Goal: Task Accomplishment & Management: Complete application form

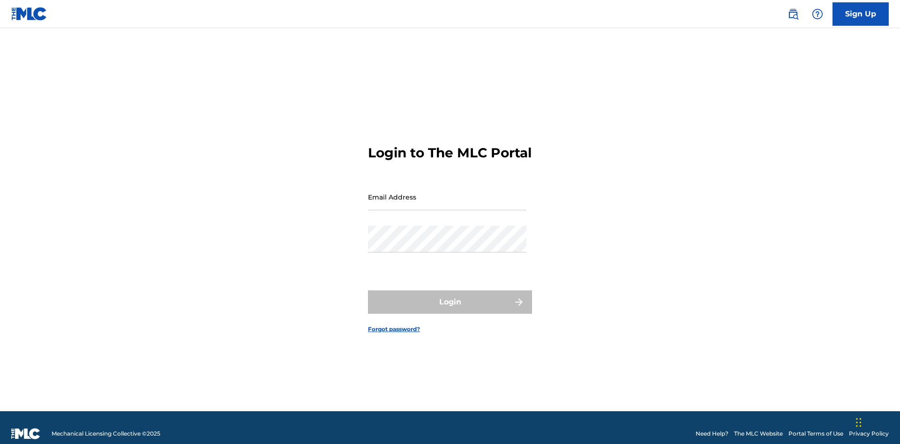
scroll to position [12, 0]
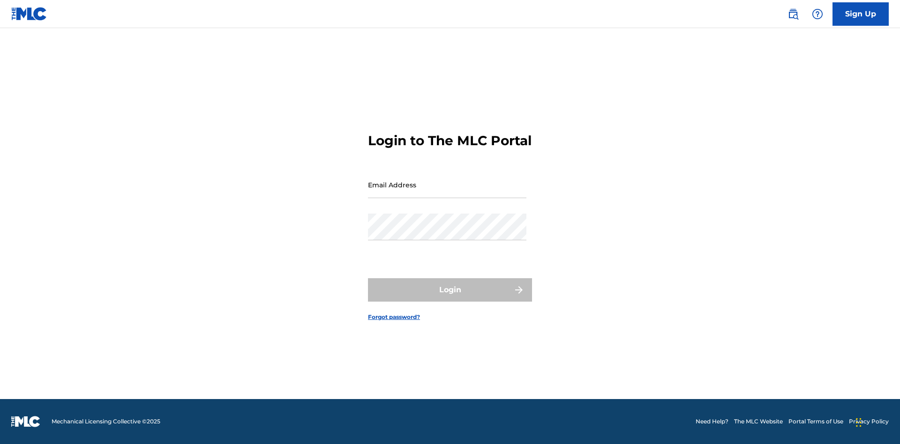
click at [447, 193] on input "Email Address" at bounding box center [447, 185] width 158 height 27
type input "[EMAIL_ADDRESS][DOMAIN_NAME]"
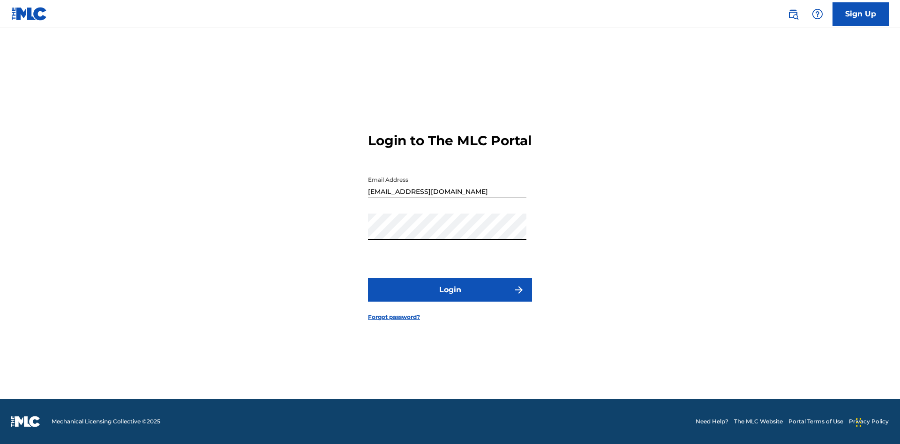
click at [450, 298] on button "Login" at bounding box center [450, 289] width 164 height 23
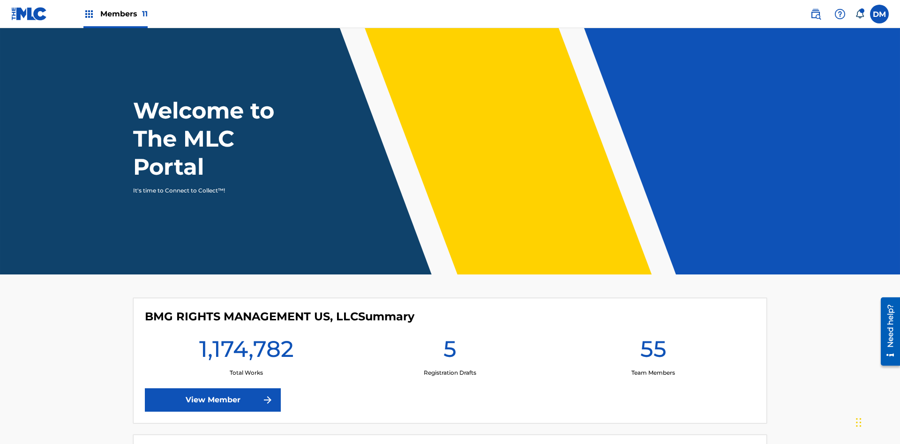
scroll to position [40, 0]
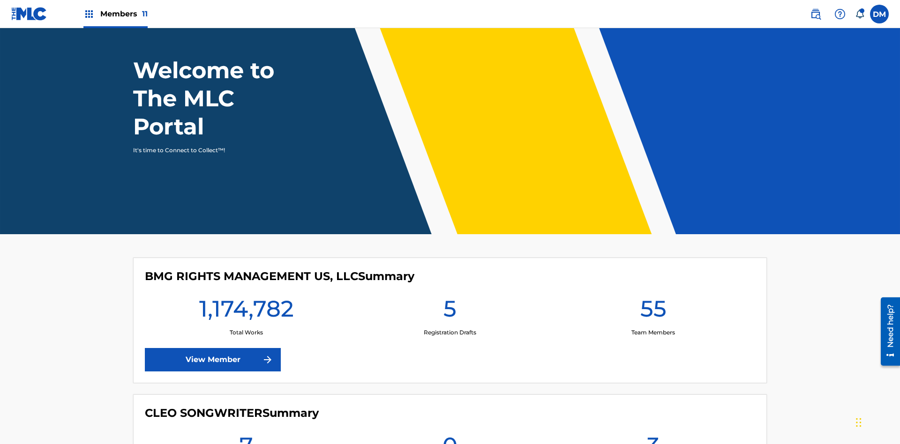
click at [115, 14] on span "Members 11" at bounding box center [123, 13] width 47 height 11
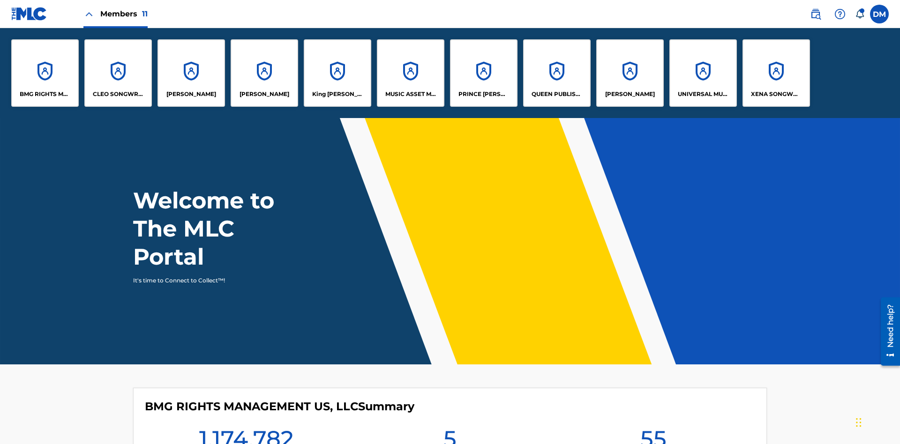
scroll to position [0, 0]
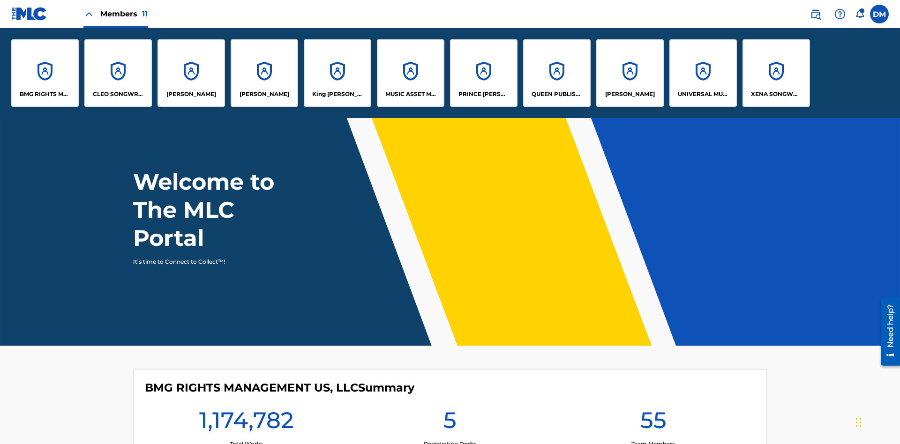
click at [703, 94] on p "UNIVERSAL MUSIC PUB GROUP" at bounding box center [703, 94] width 51 height 8
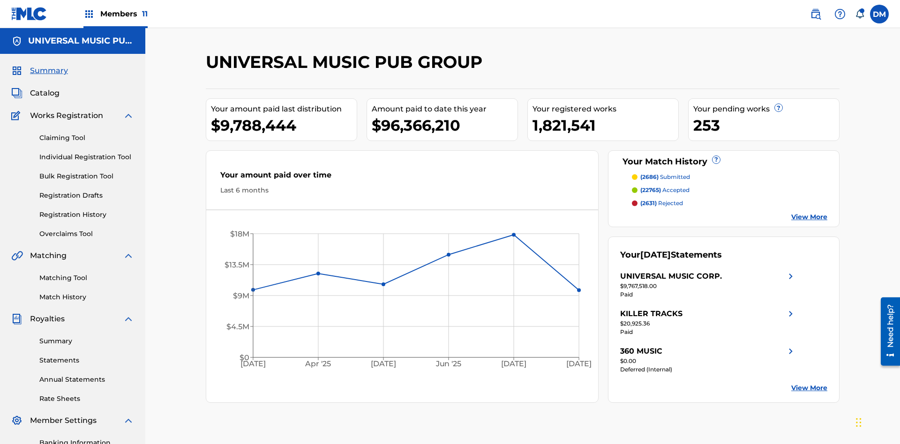
click at [87, 152] on link "Individual Registration Tool" at bounding box center [86, 157] width 95 height 10
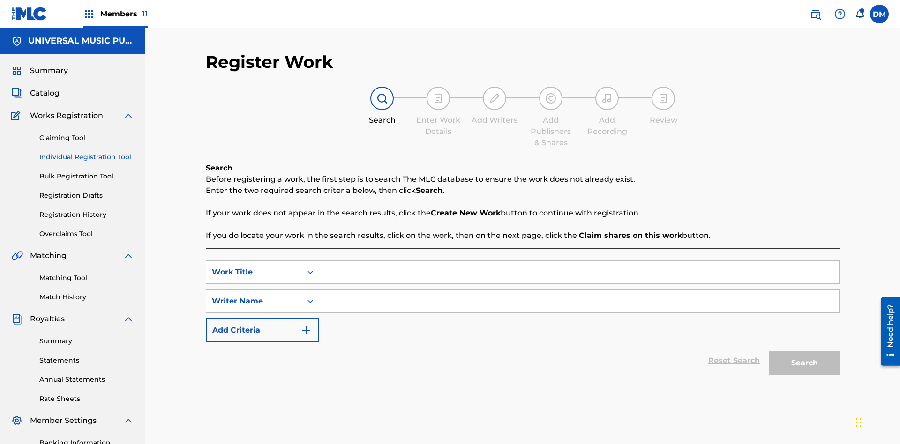
scroll to position [137, 0]
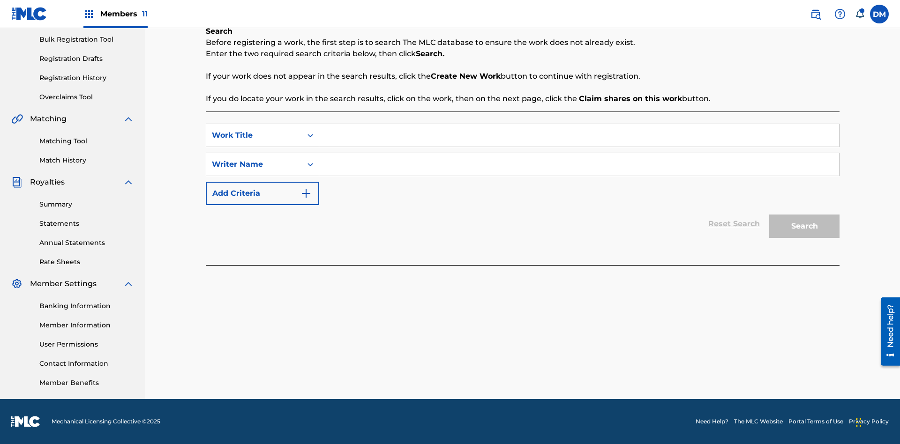
click at [579, 135] on input "Search Form" at bounding box center [579, 135] width 520 height 23
type input "Save At Publishers-Add Publishers Page Prior To Adding Publishers & Administrat…"
click at [579, 165] on input "Search Form" at bounding box center [579, 164] width 520 height 23
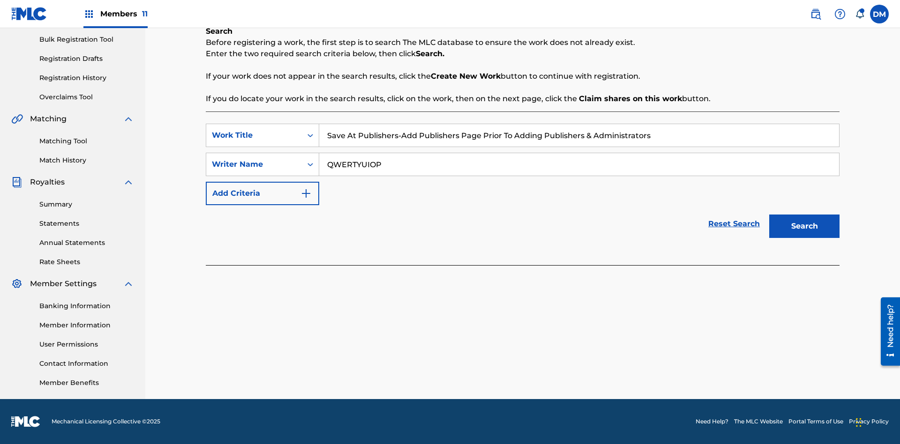
type input "QWERTYUIOP"
click at [804, 226] on button "Search" at bounding box center [804, 226] width 70 height 23
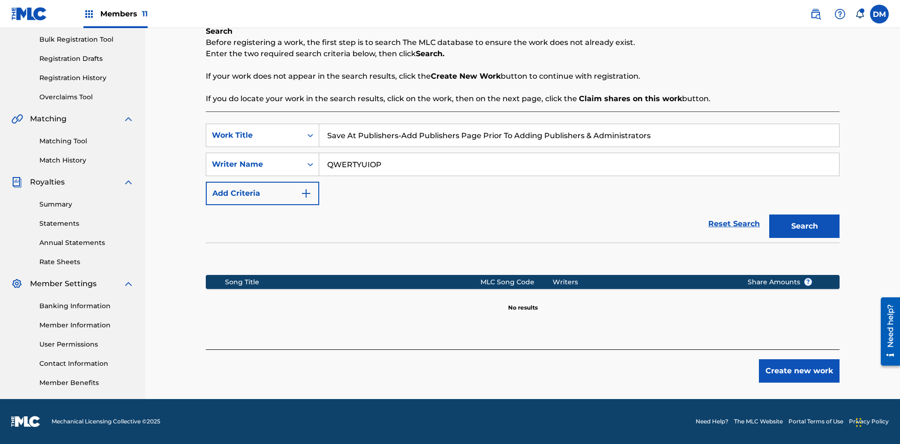
click at [799, 371] on button "Create new work" at bounding box center [799, 371] width 81 height 23
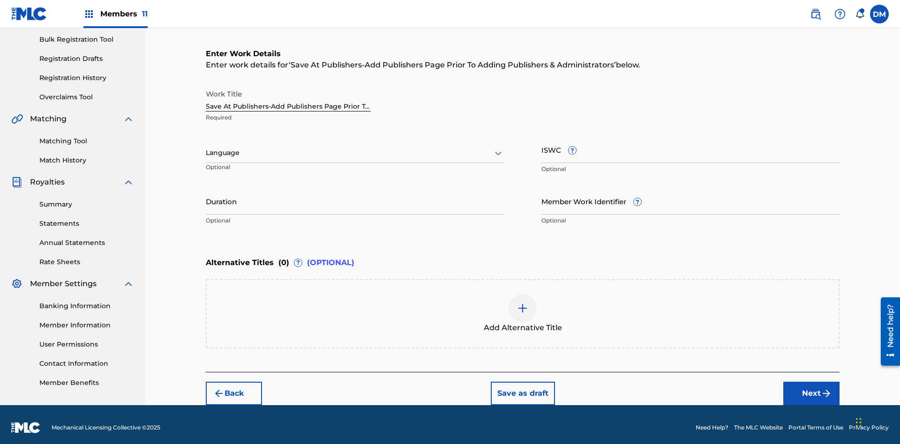
click at [355, 195] on input "Duration" at bounding box center [355, 201] width 298 height 27
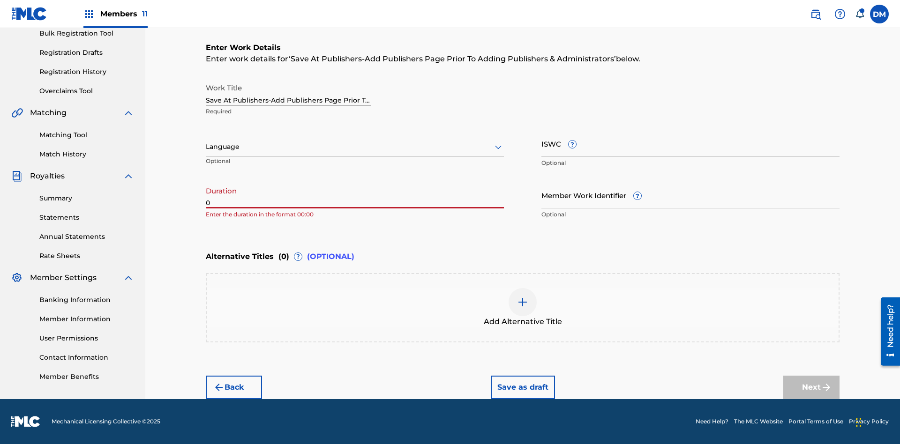
click at [355, 195] on input "0" at bounding box center [355, 195] width 298 height 27
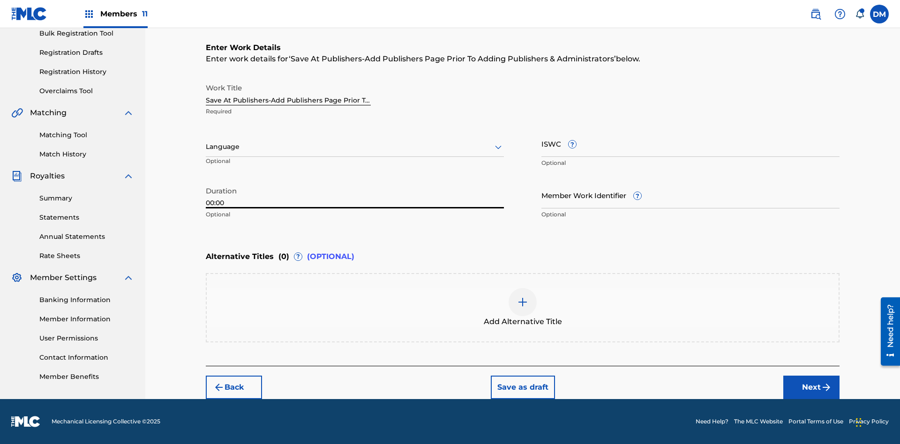
type input "00:00"
click at [498, 147] on icon at bounding box center [498, 147] width 11 height 11
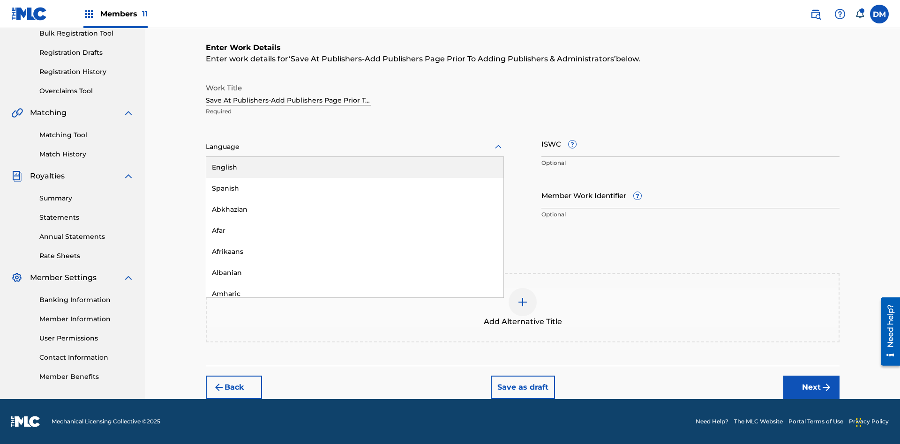
click at [355, 231] on div "Afar" at bounding box center [354, 230] width 297 height 21
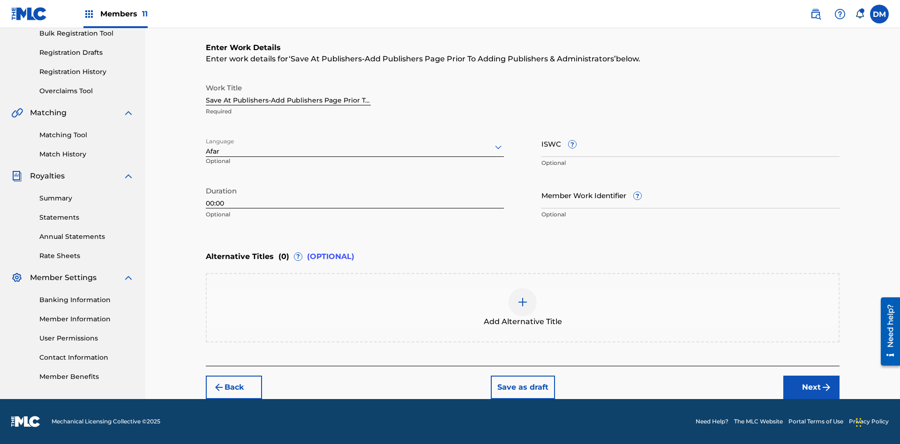
click at [690, 195] on input "Member Work Identifier ?" at bounding box center [690, 195] width 298 height 27
type input "[PHONE_NUMBER]"
click at [690, 143] on input "ISWC ?" at bounding box center [690, 143] width 298 height 27
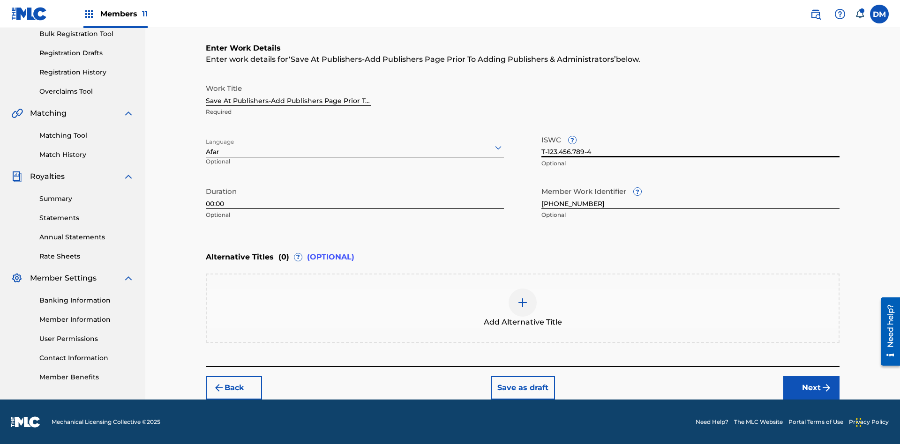
type input "T-123.456.789-4"
click at [523, 308] on img at bounding box center [522, 302] width 11 height 11
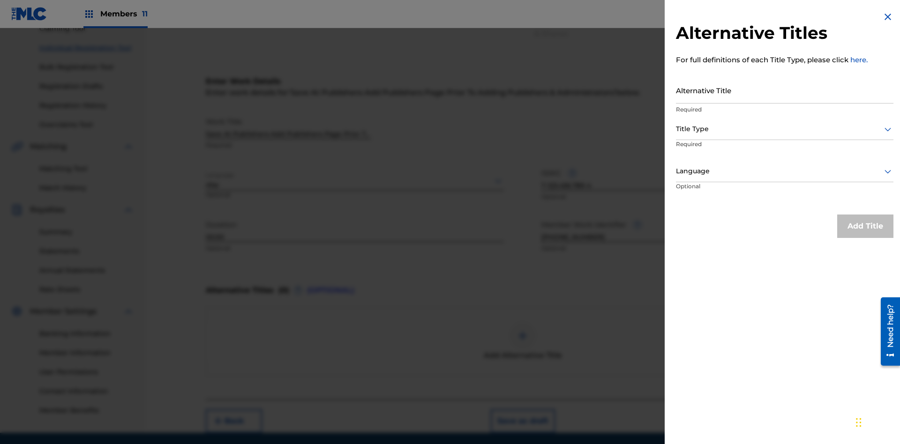
click at [785, 90] on input "Alternative Title" at bounding box center [785, 90] width 218 height 27
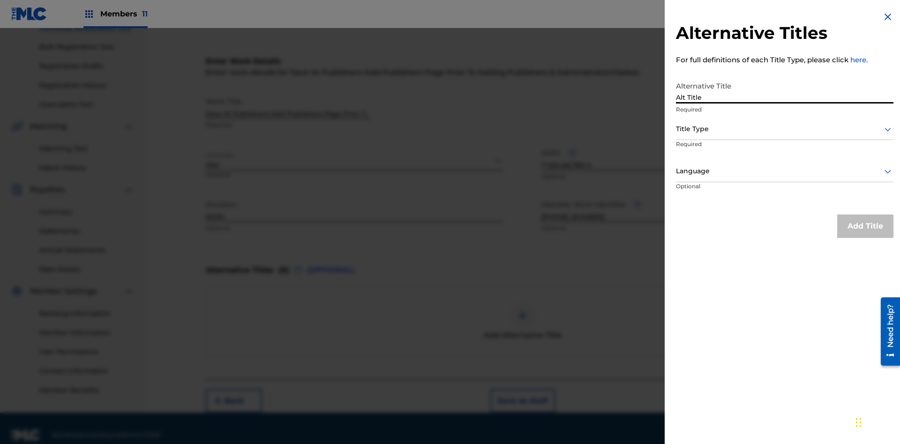
type input "Alt Title"
click at [785, 129] on div at bounding box center [785, 129] width 218 height 12
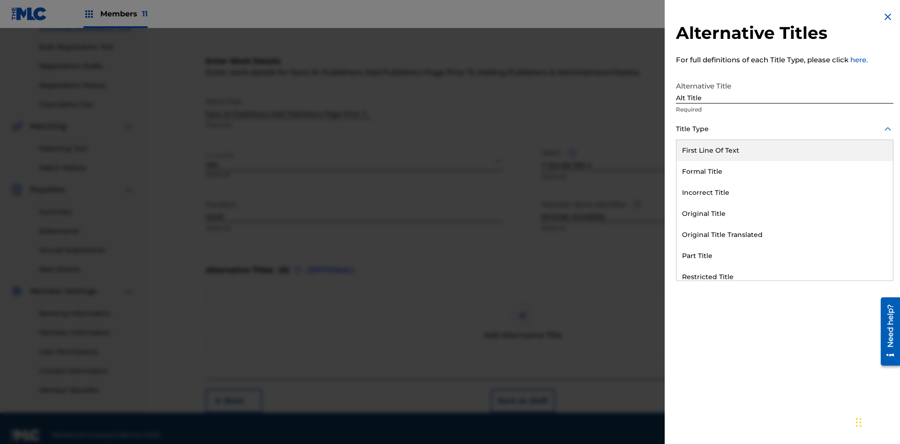
scroll to position [143, 0]
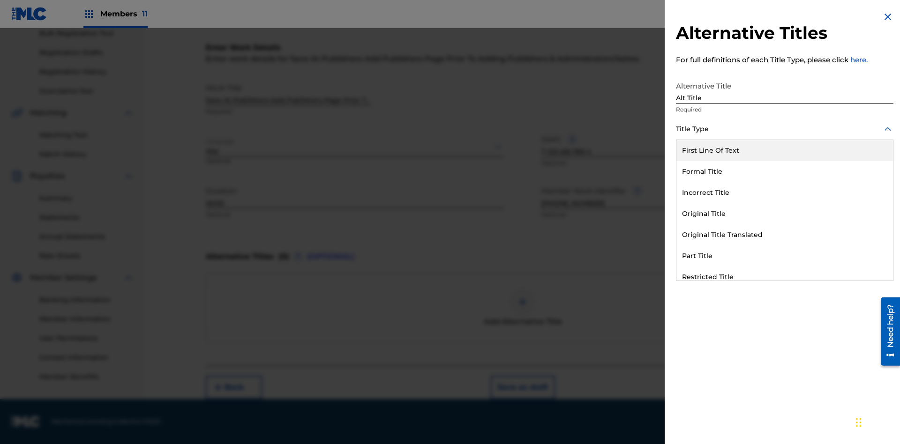
click at [785, 214] on div "Original Title" at bounding box center [784, 213] width 217 height 21
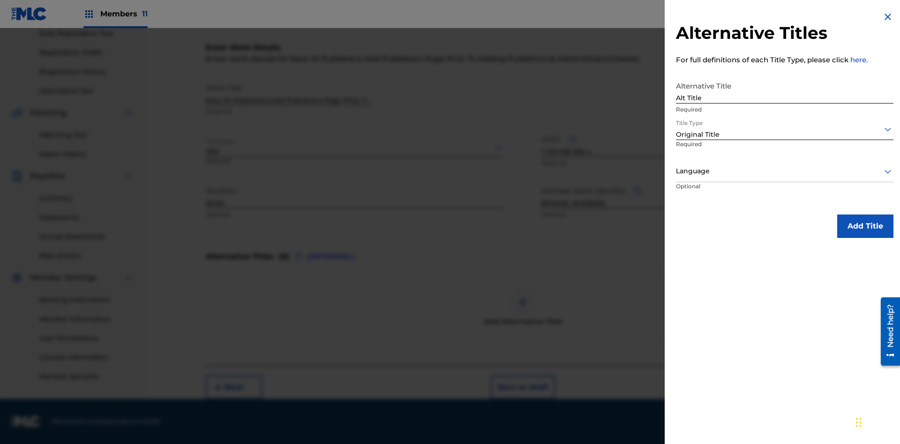
click at [785, 171] on div at bounding box center [785, 171] width 218 height 12
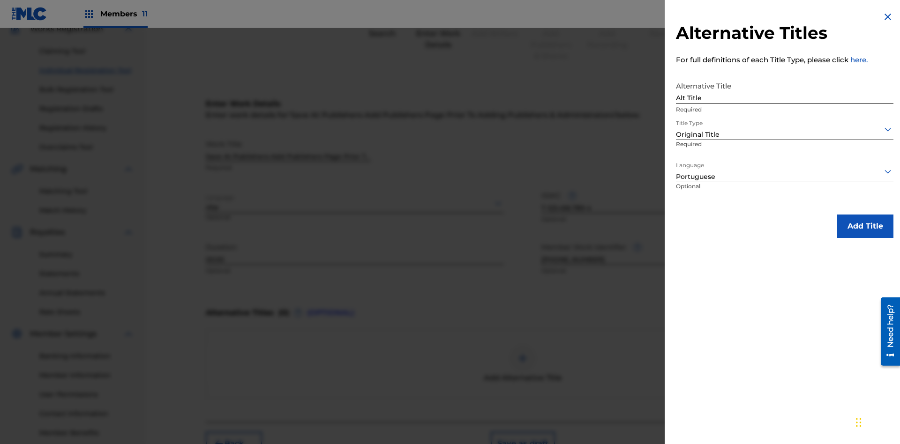
click at [865, 226] on button "Add Title" at bounding box center [865, 226] width 56 height 23
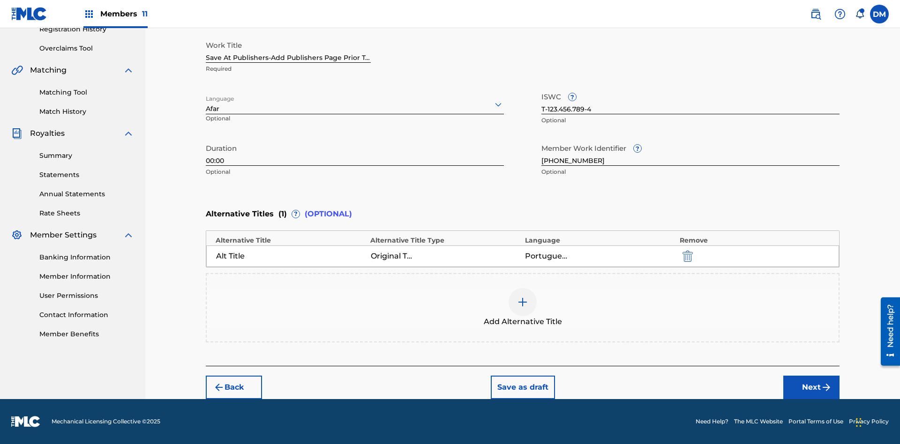
click at [811, 388] on button "Next" at bounding box center [811, 387] width 56 height 23
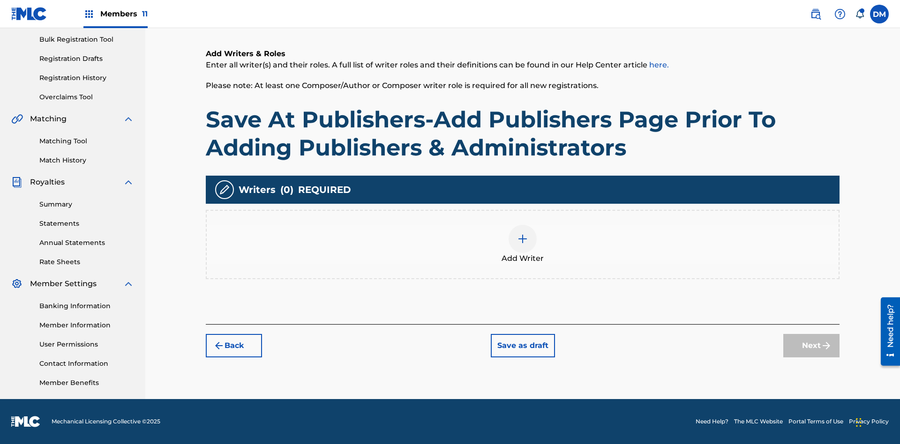
click at [523, 244] on img at bounding box center [522, 238] width 11 height 11
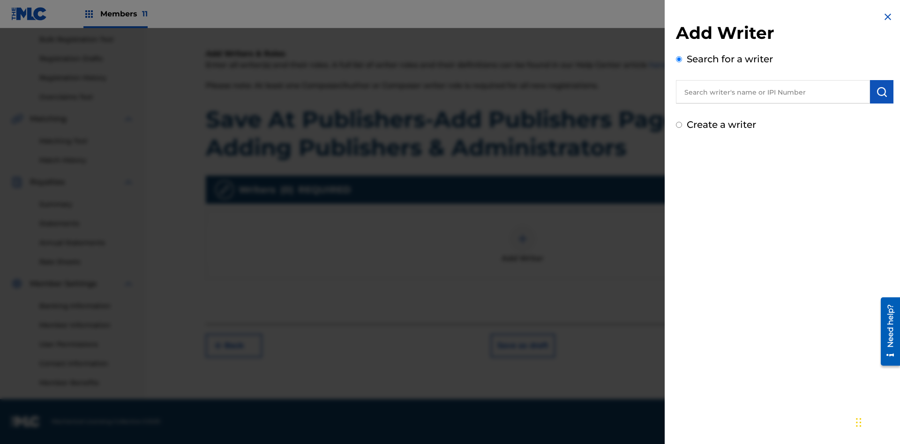
click at [773, 92] on input "text" at bounding box center [773, 91] width 194 height 23
type input "[PERSON_NAME]"
click at [882, 92] on img "submit" at bounding box center [881, 91] width 11 height 11
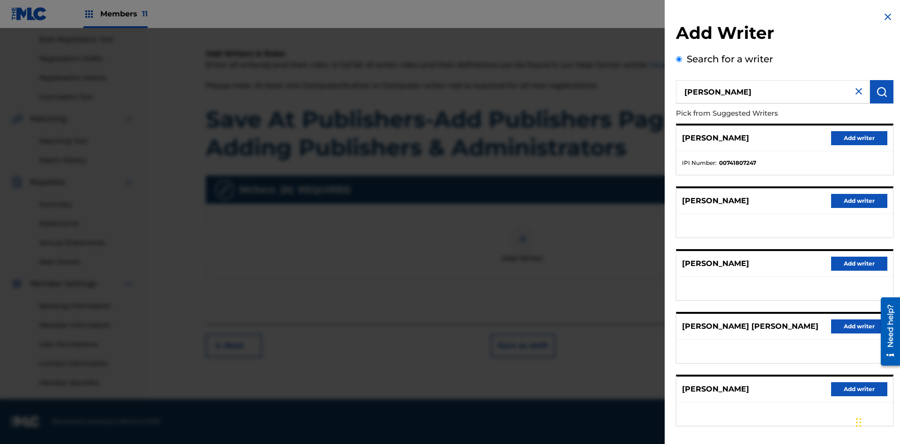
click at [859, 138] on button "Add writer" at bounding box center [859, 138] width 56 height 14
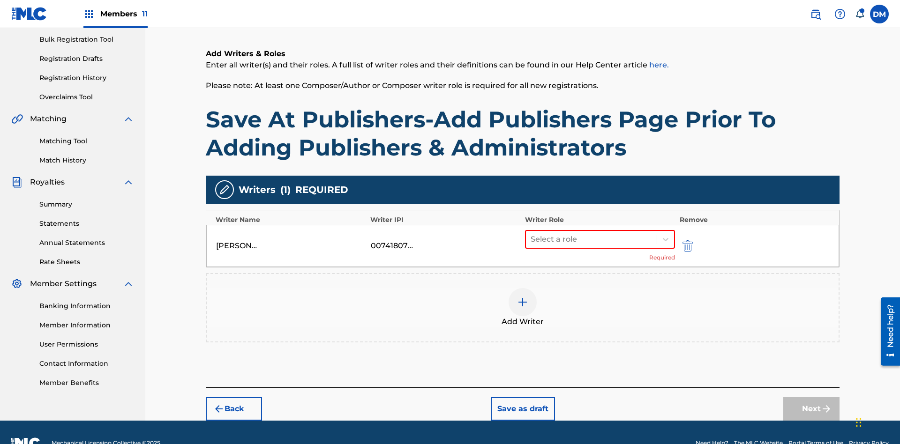
scroll to position [158, 0]
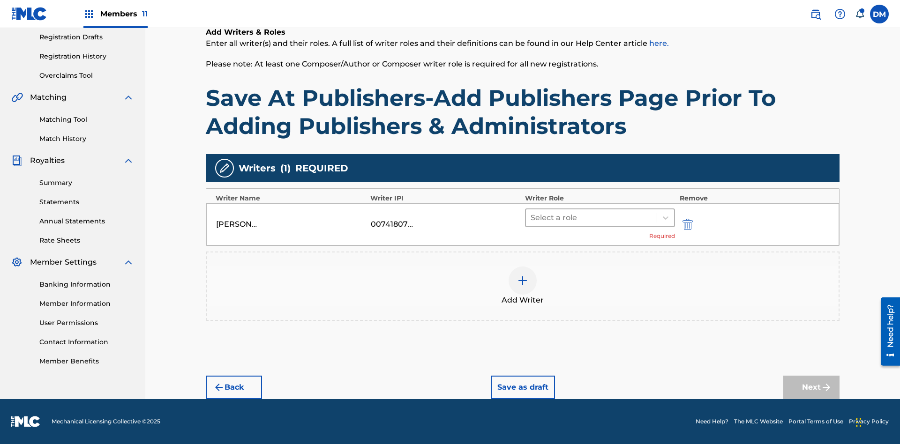
click at [532, 218] on input "text" at bounding box center [532, 217] width 2 height 11
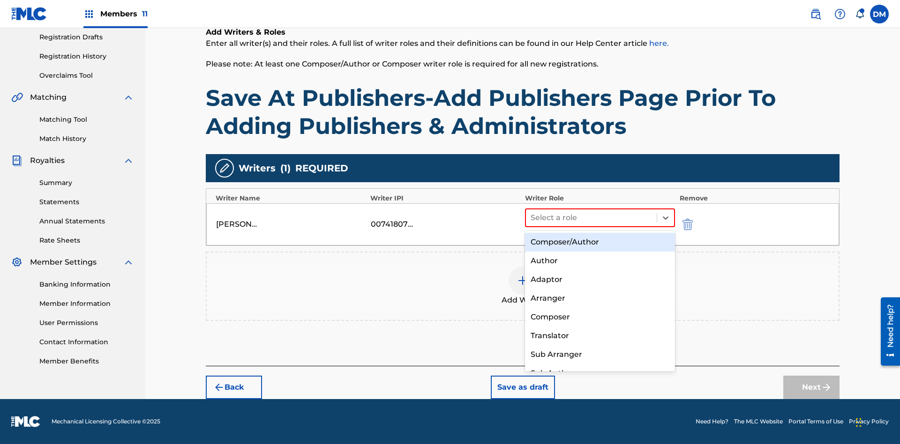
click at [600, 317] on div "Composer" at bounding box center [600, 317] width 150 height 19
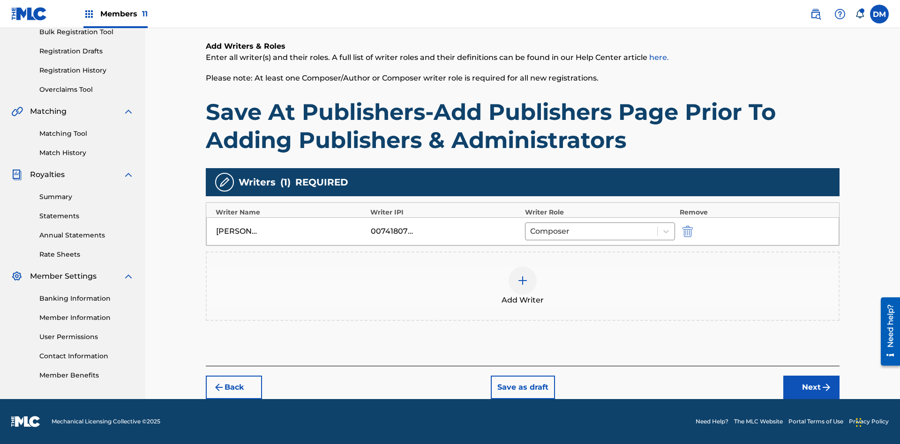
click at [811, 388] on button "Next" at bounding box center [811, 387] width 56 height 23
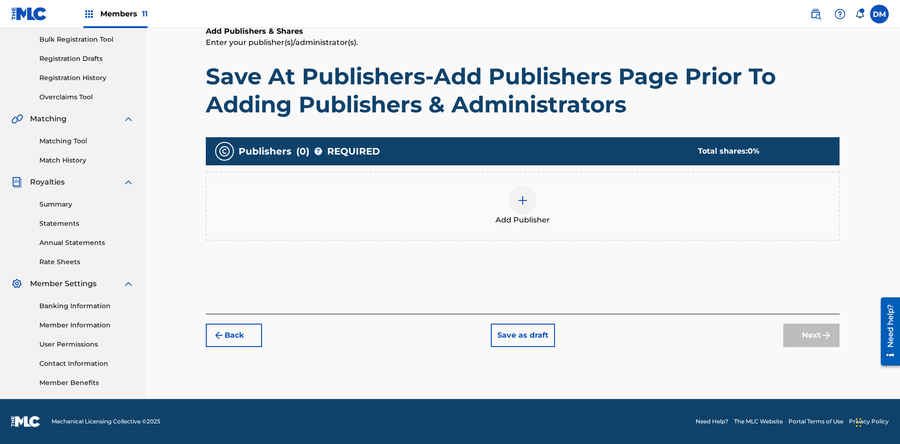
scroll to position [137, 0]
click at [522, 335] on button "Save as draft" at bounding box center [523, 335] width 64 height 23
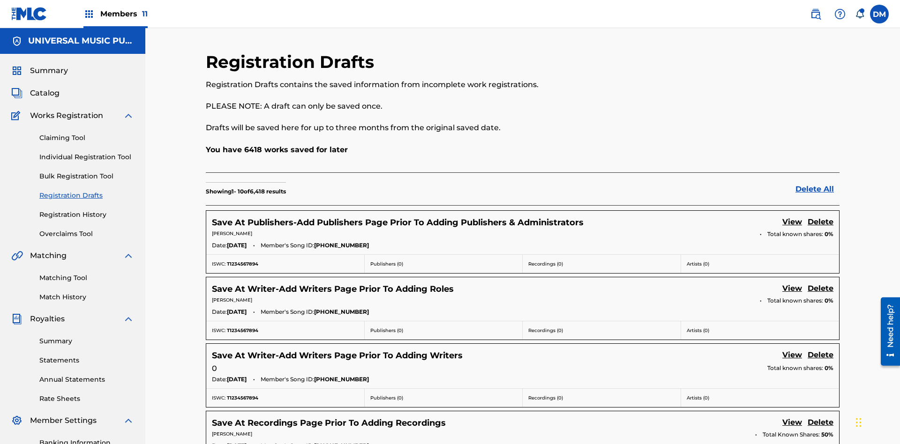
click at [792, 217] on link "View" at bounding box center [792, 223] width 20 height 13
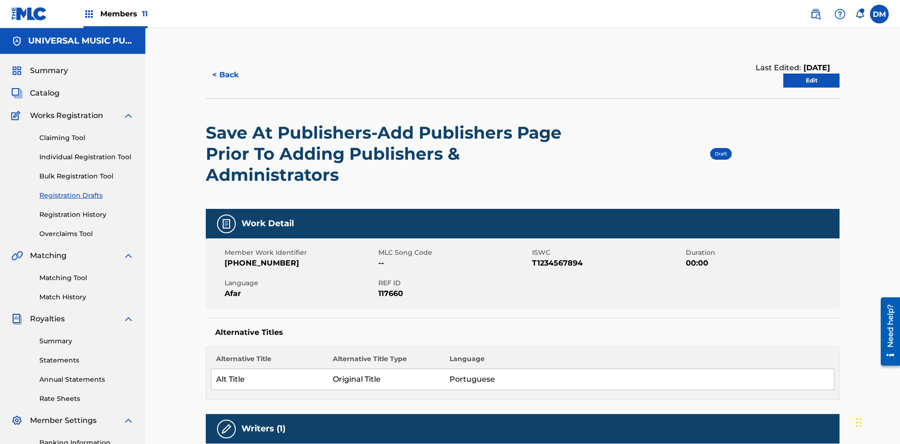
click at [811, 74] on link "Edit" at bounding box center [811, 81] width 56 height 14
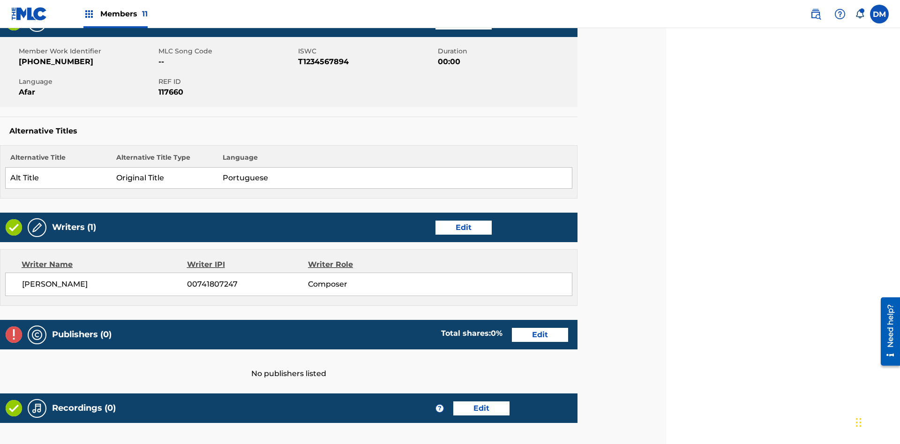
scroll to position [279, 234]
